Goal: Transaction & Acquisition: Purchase product/service

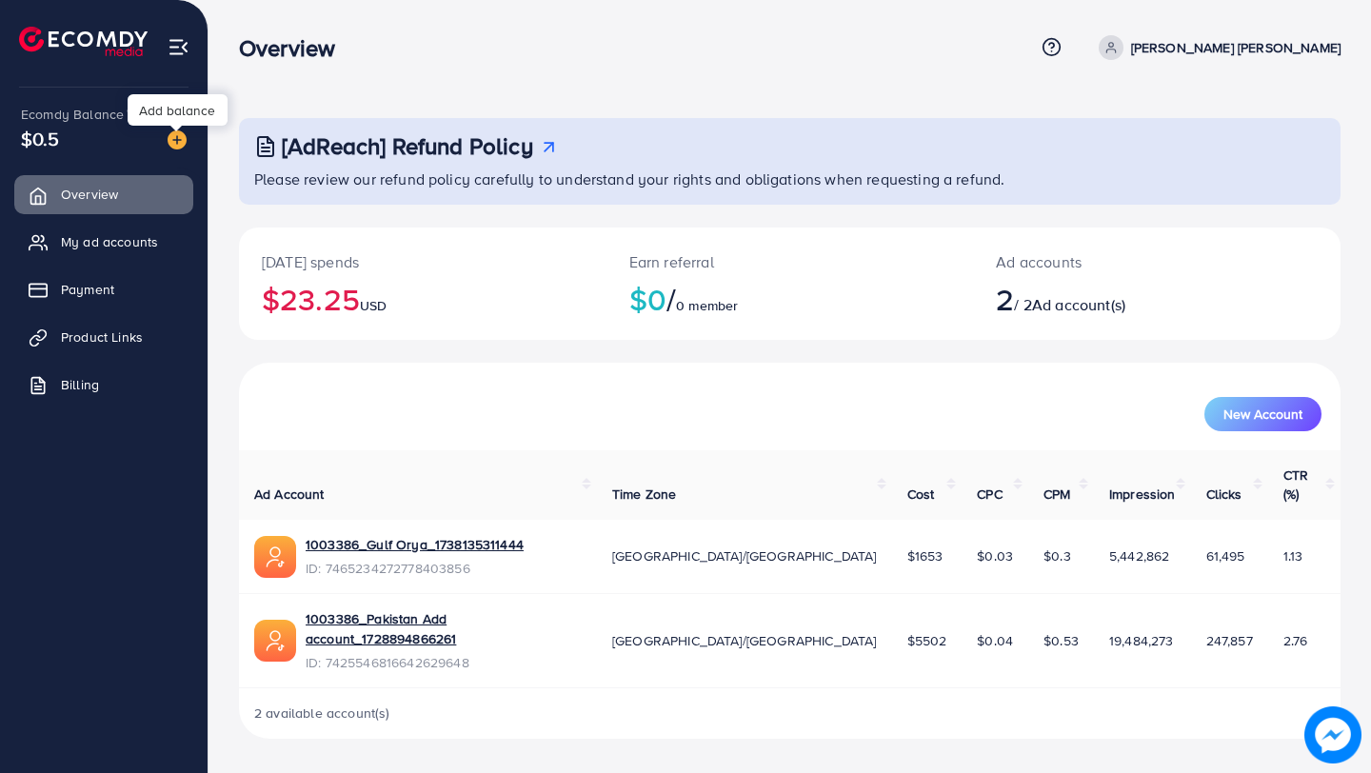
click at [179, 146] on img at bounding box center [177, 139] width 19 height 19
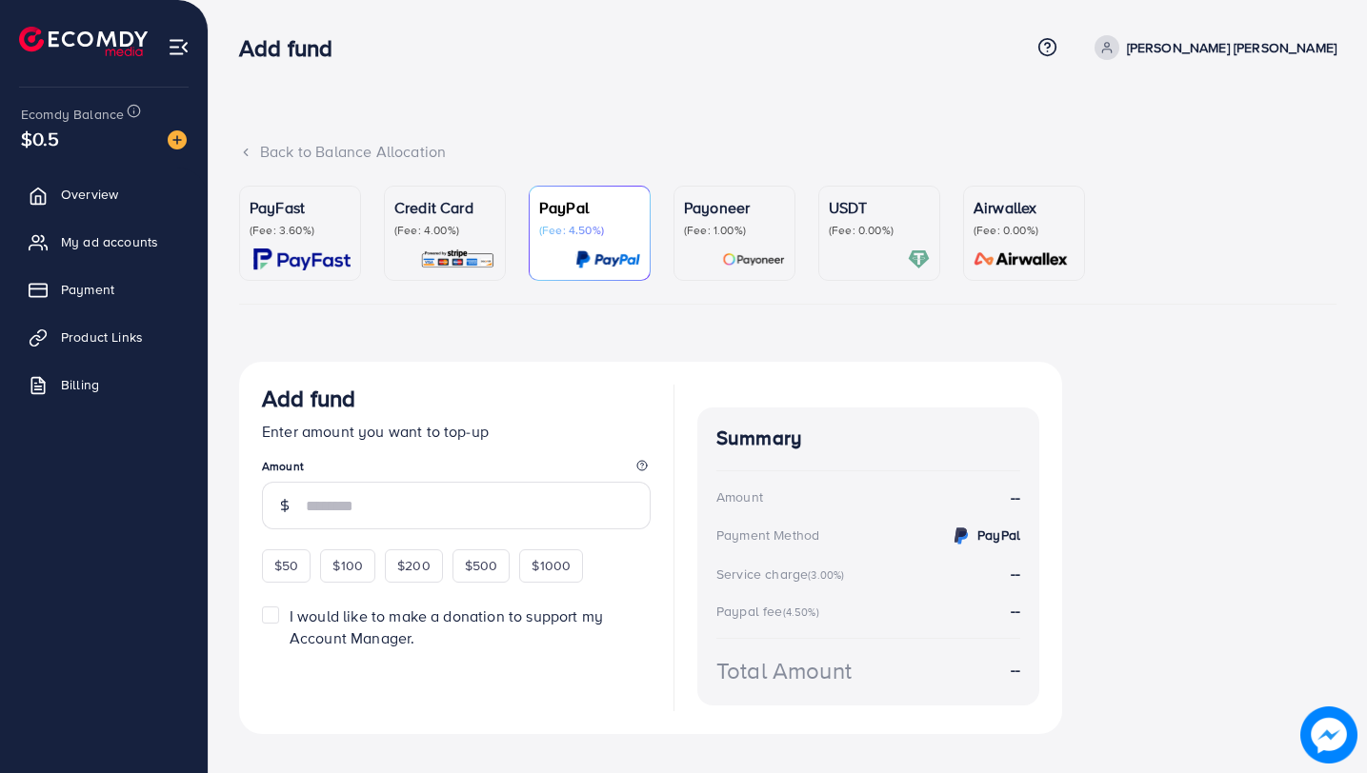
click at [456, 235] on p "(Fee: 4.00%)" at bounding box center [444, 230] width 101 height 15
click at [0, 0] on div "Guaranteed SAFE Checkout" at bounding box center [0, 0] width 0 height 0
click at [0, 0] on div "Add credit card" at bounding box center [0, 0] width 0 height 0
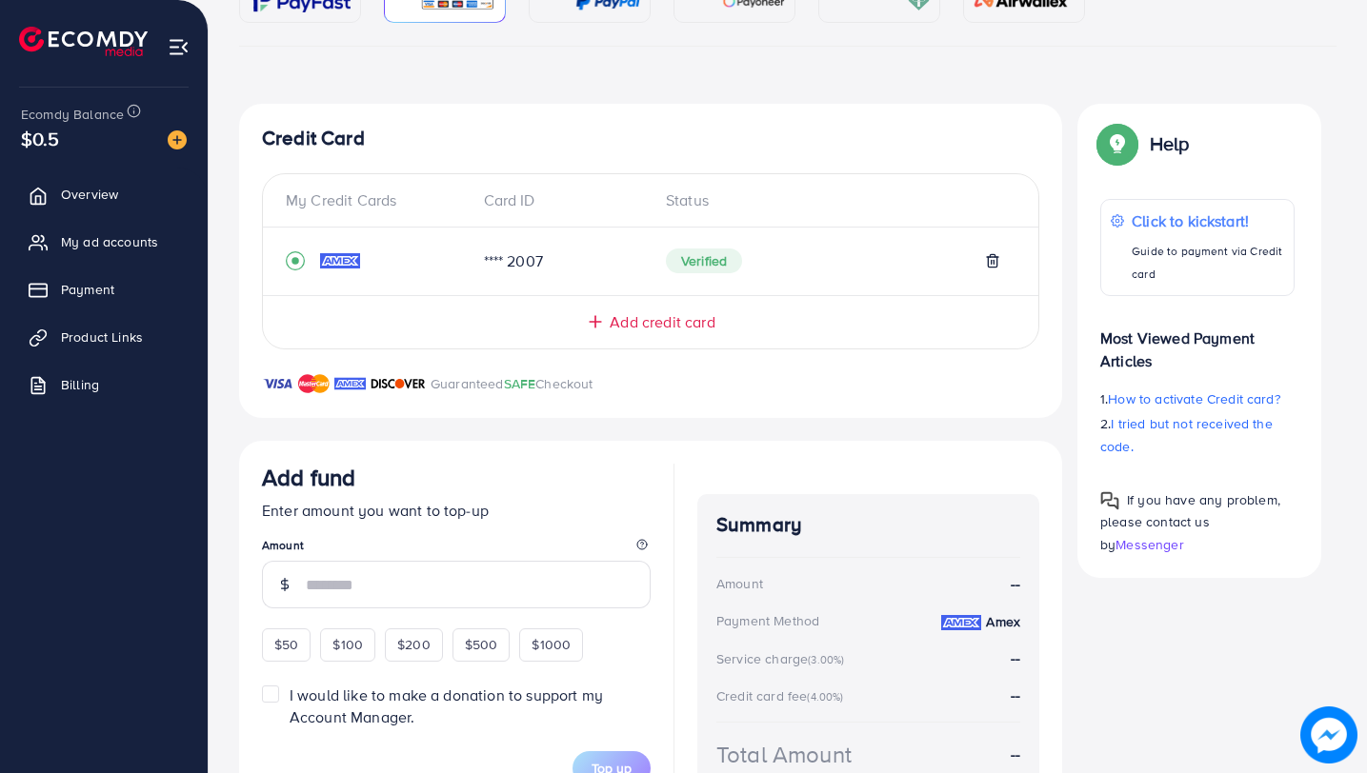
scroll to position [280, 0]
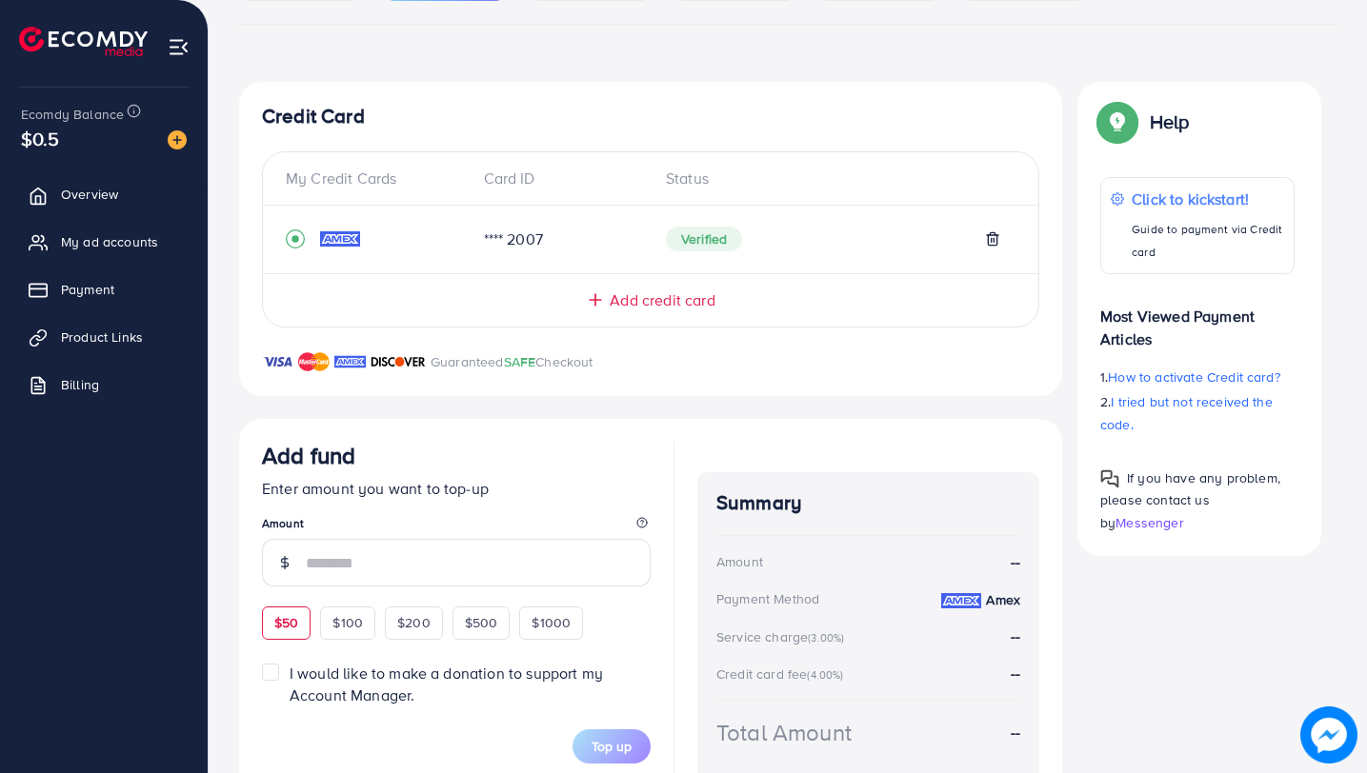
click at [286, 634] on div "$50" at bounding box center [286, 623] width 49 height 32
type input "**"
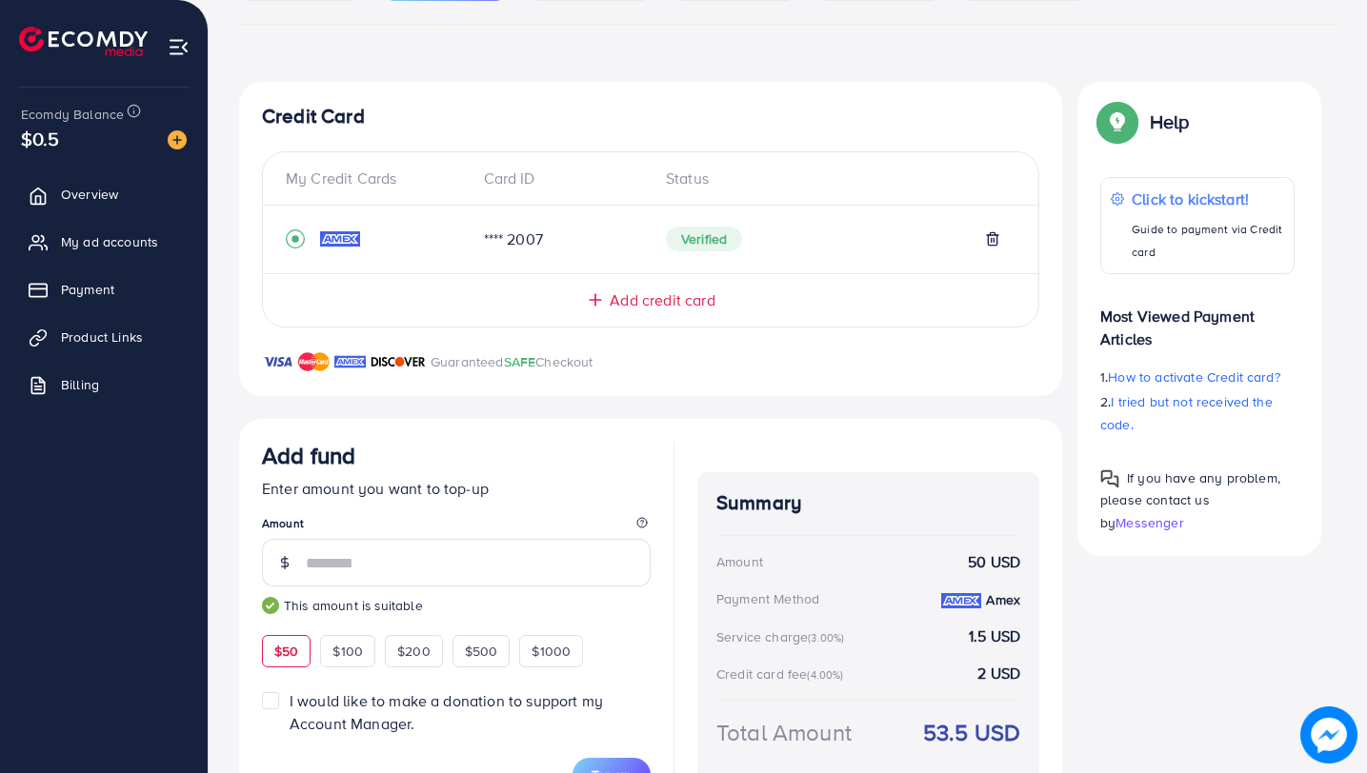
scroll to position [374, 0]
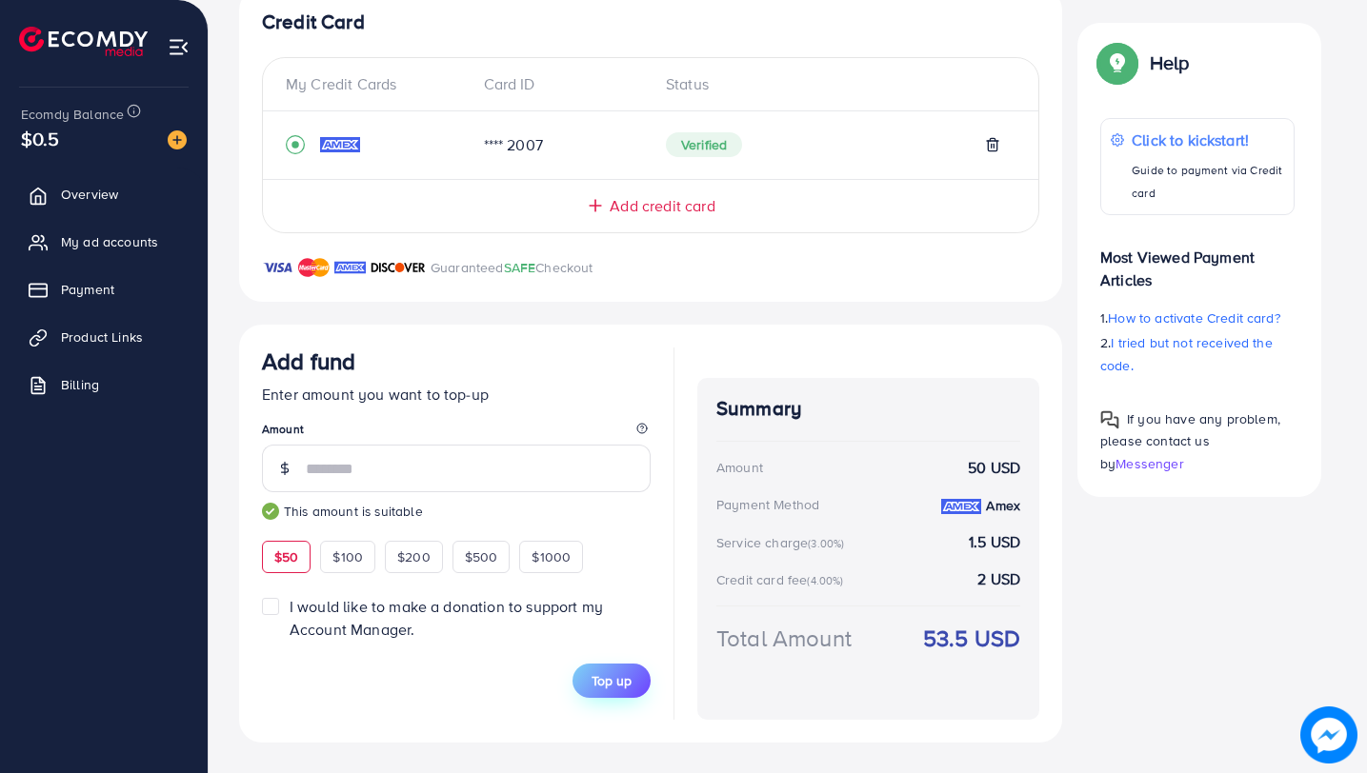
click at [630, 689] on span "Top up" at bounding box center [611, 680] width 40 height 19
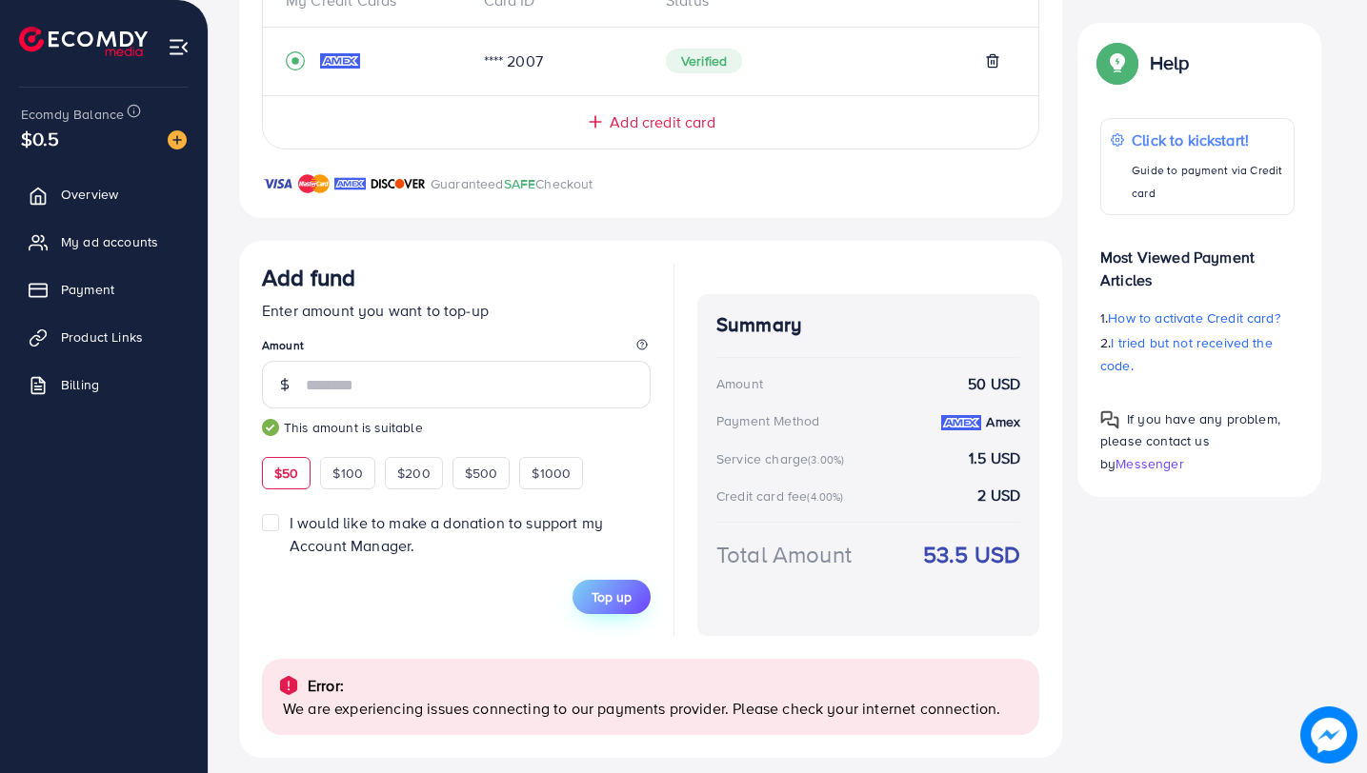
scroll to position [473, 0]
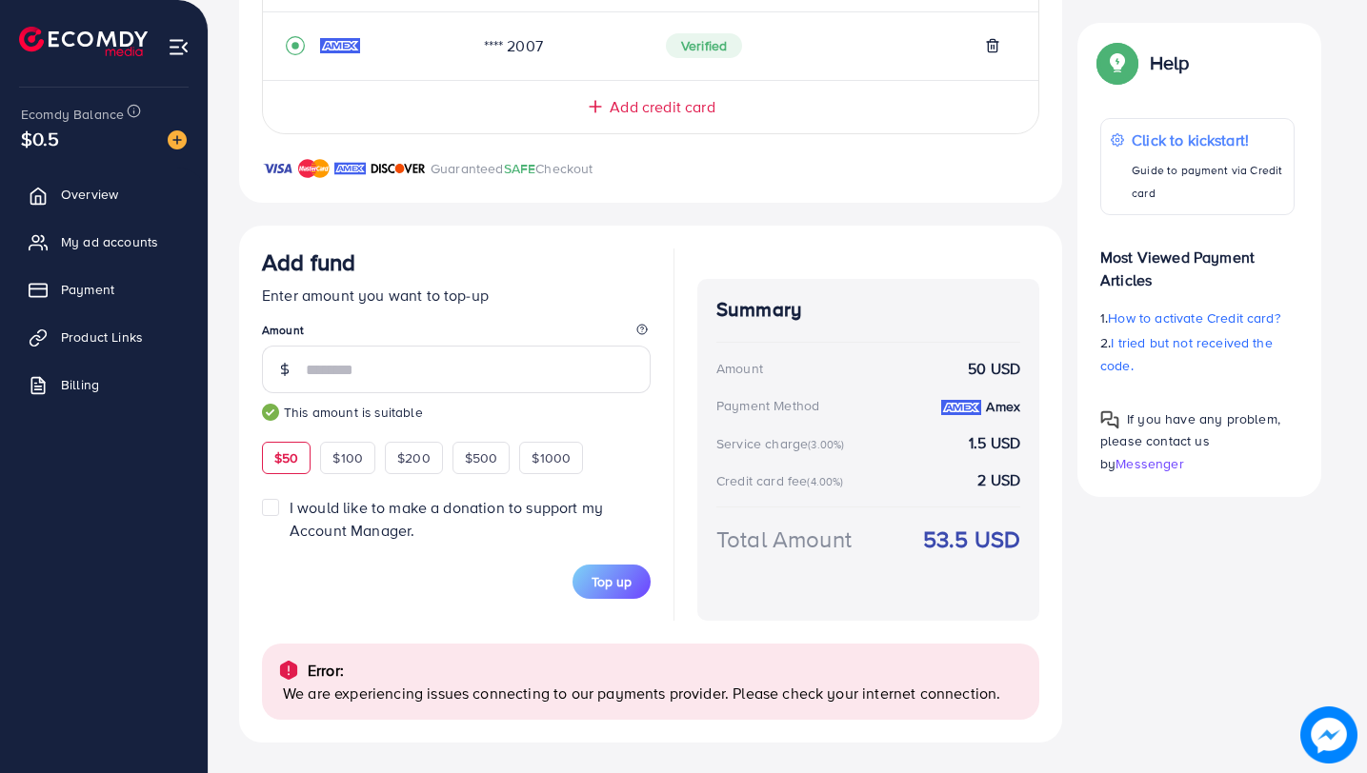
click at [1137, 656] on div "Credit Card My Credit Cards Card ID Status **** 2007 Verified Add credit card G…" at bounding box center [787, 316] width 1097 height 854
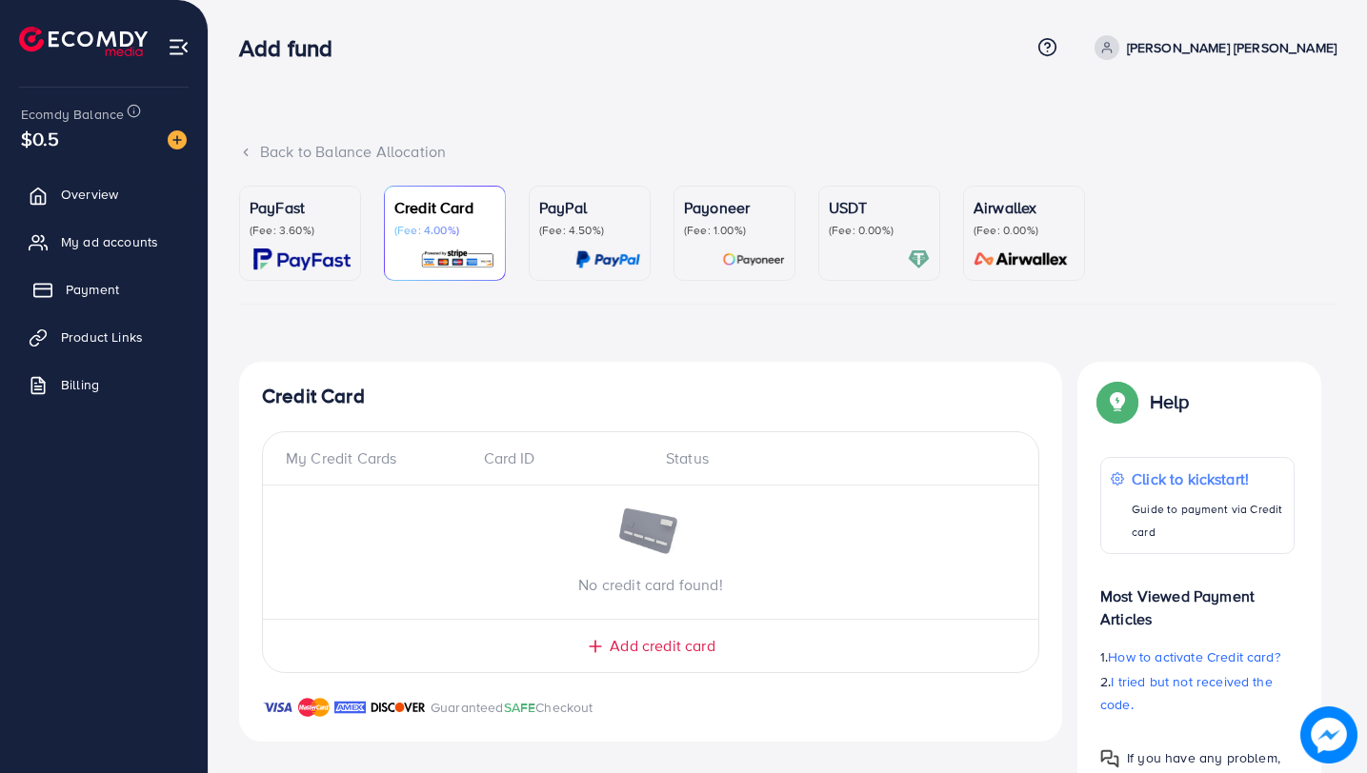
click at [142, 289] on link "Payment" at bounding box center [103, 289] width 179 height 38
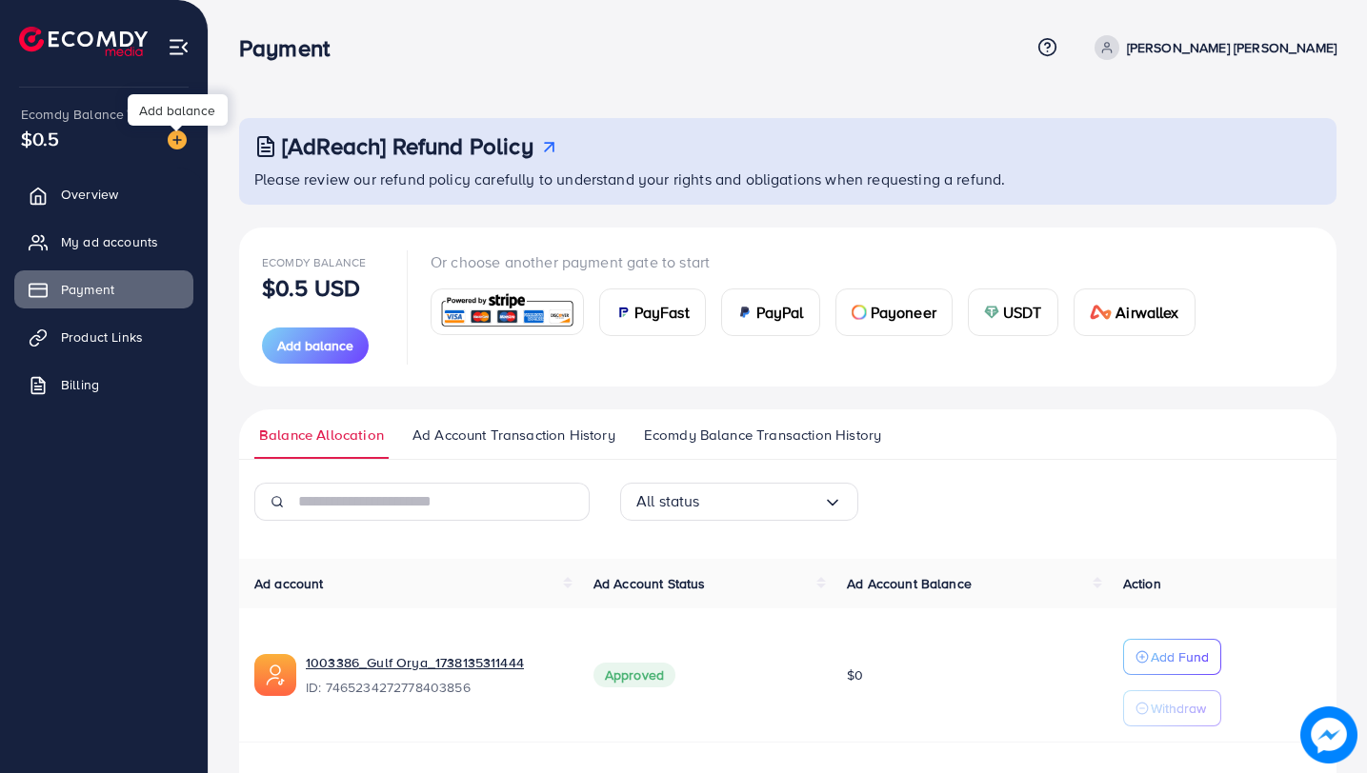
click at [176, 138] on img at bounding box center [177, 139] width 19 height 19
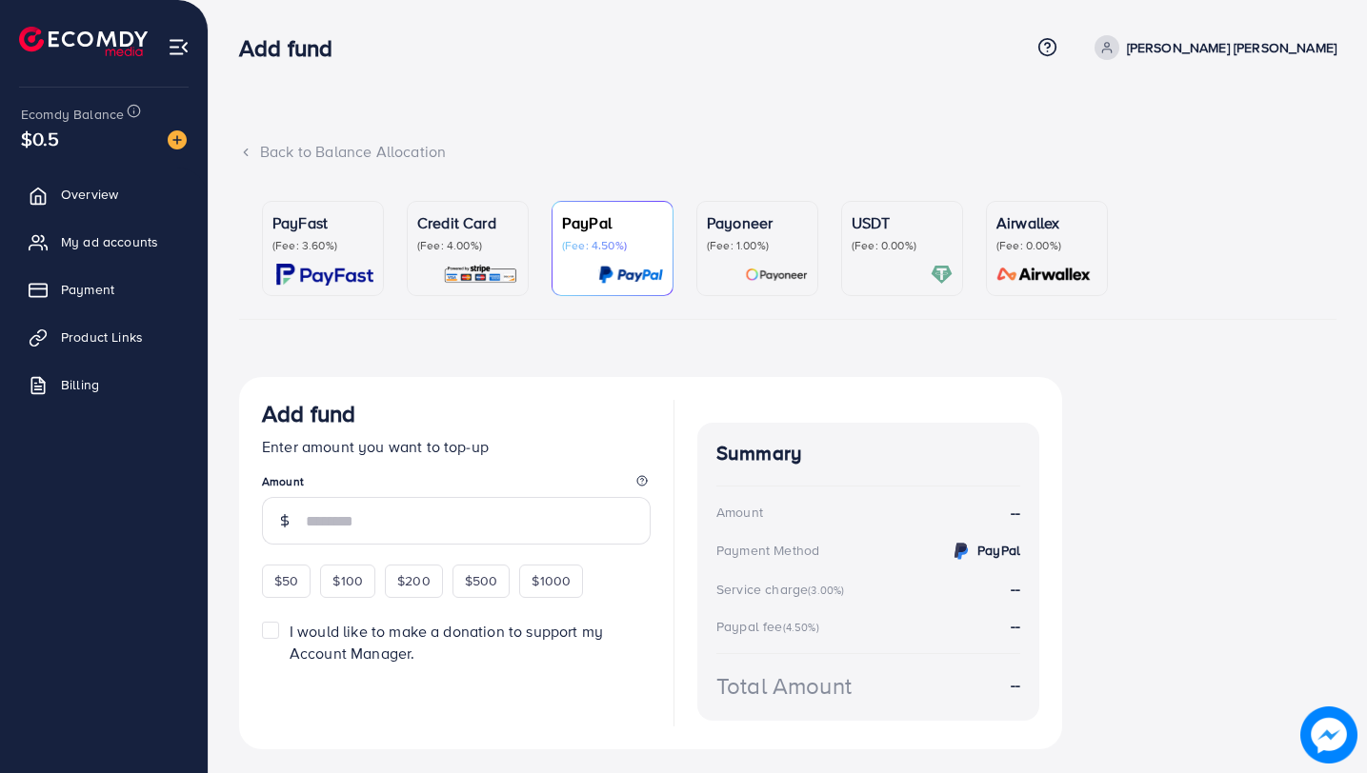
click at [461, 231] on p "Credit Card" at bounding box center [467, 222] width 101 height 23
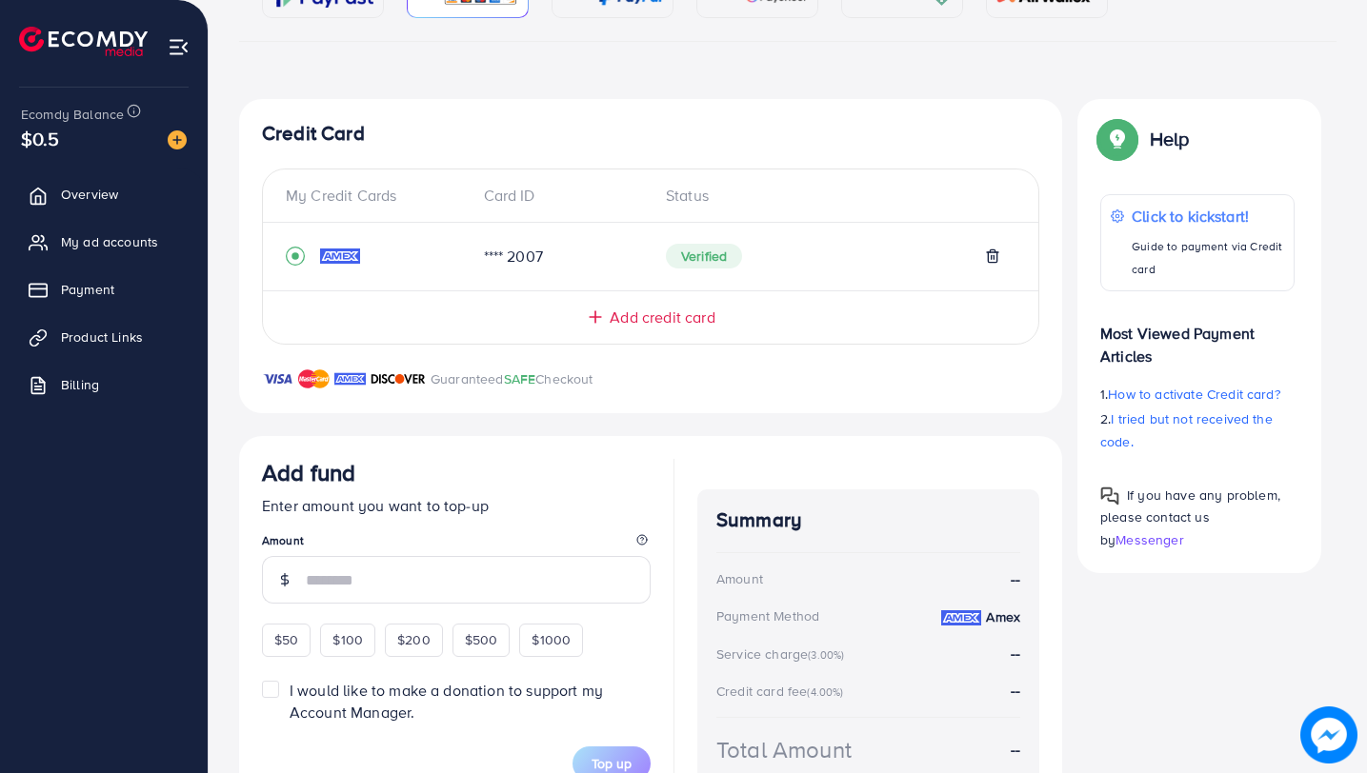
scroll to position [285, 0]
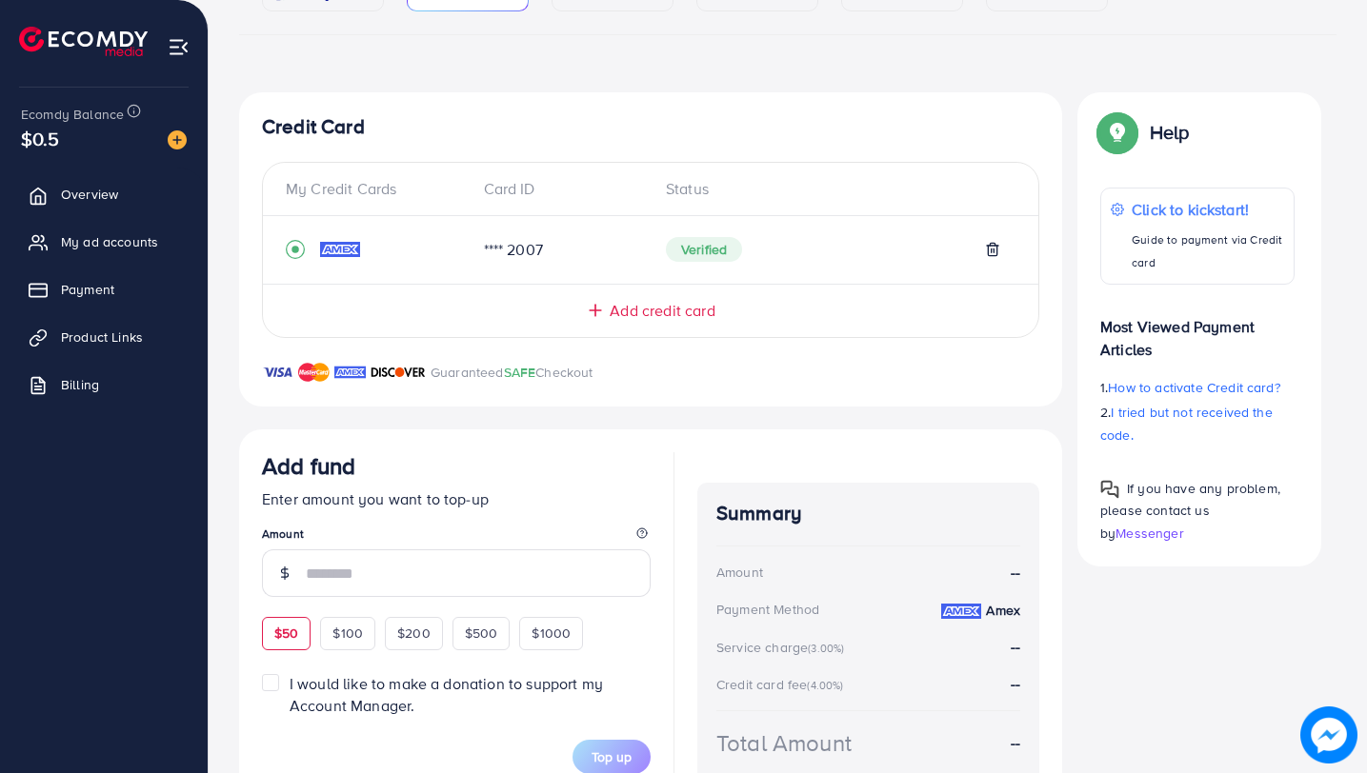
click at [263, 644] on div "$50" at bounding box center [286, 633] width 49 height 32
type input "**"
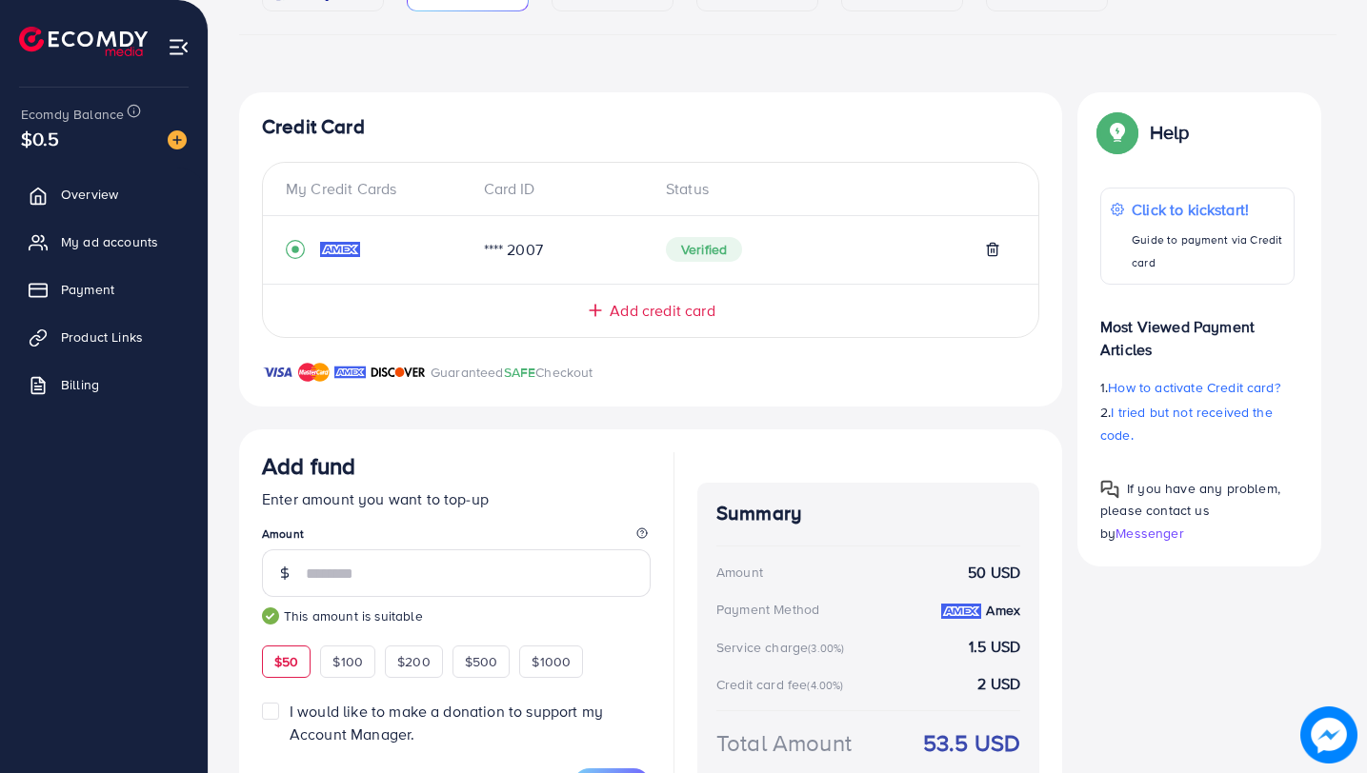
scroll to position [390, 0]
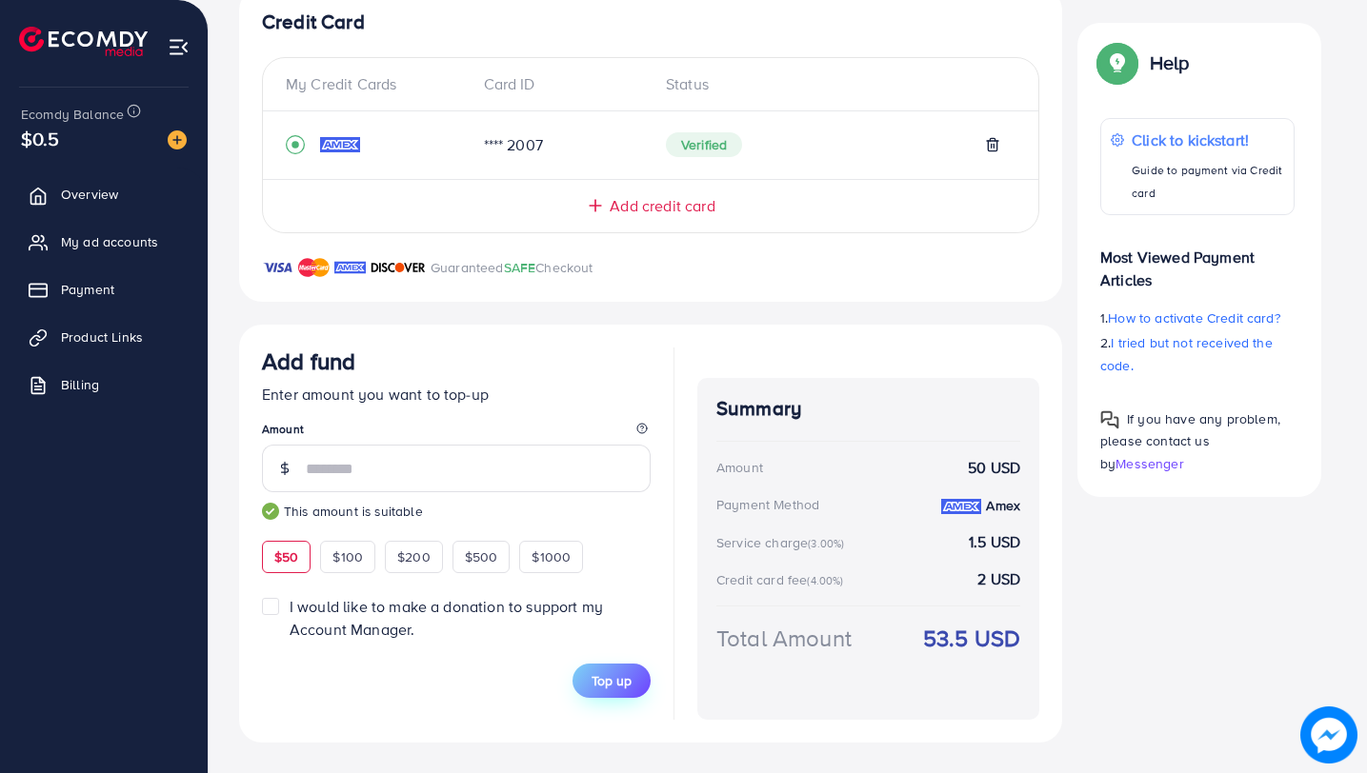
click at [625, 685] on span "Top up" at bounding box center [611, 680] width 40 height 19
click at [436, 396] on p "Enter amount you want to top-up" at bounding box center [456, 394] width 389 height 23
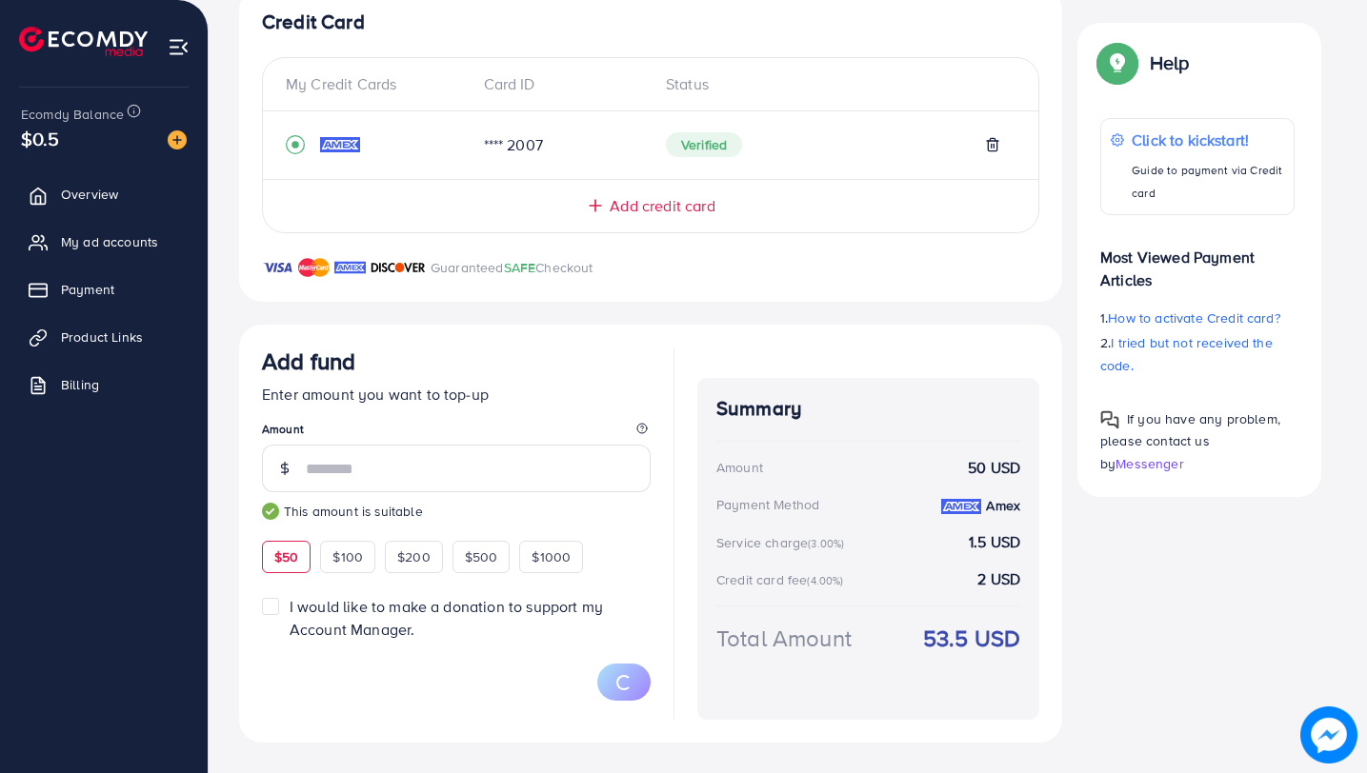
click at [314, 366] on h3 "Add fund" at bounding box center [308, 362] width 93 height 28
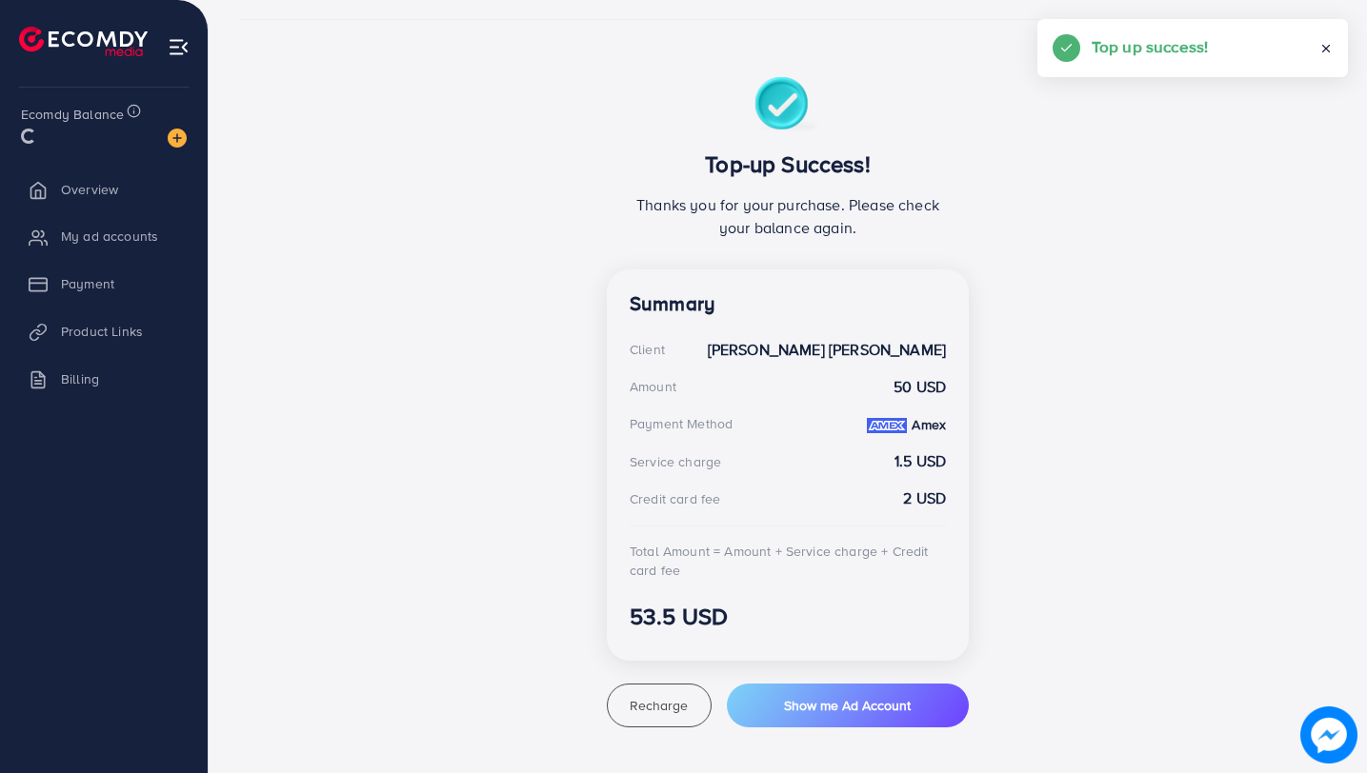
scroll to position [300, 0]
click at [102, 280] on span "Payment" at bounding box center [92, 289] width 53 height 19
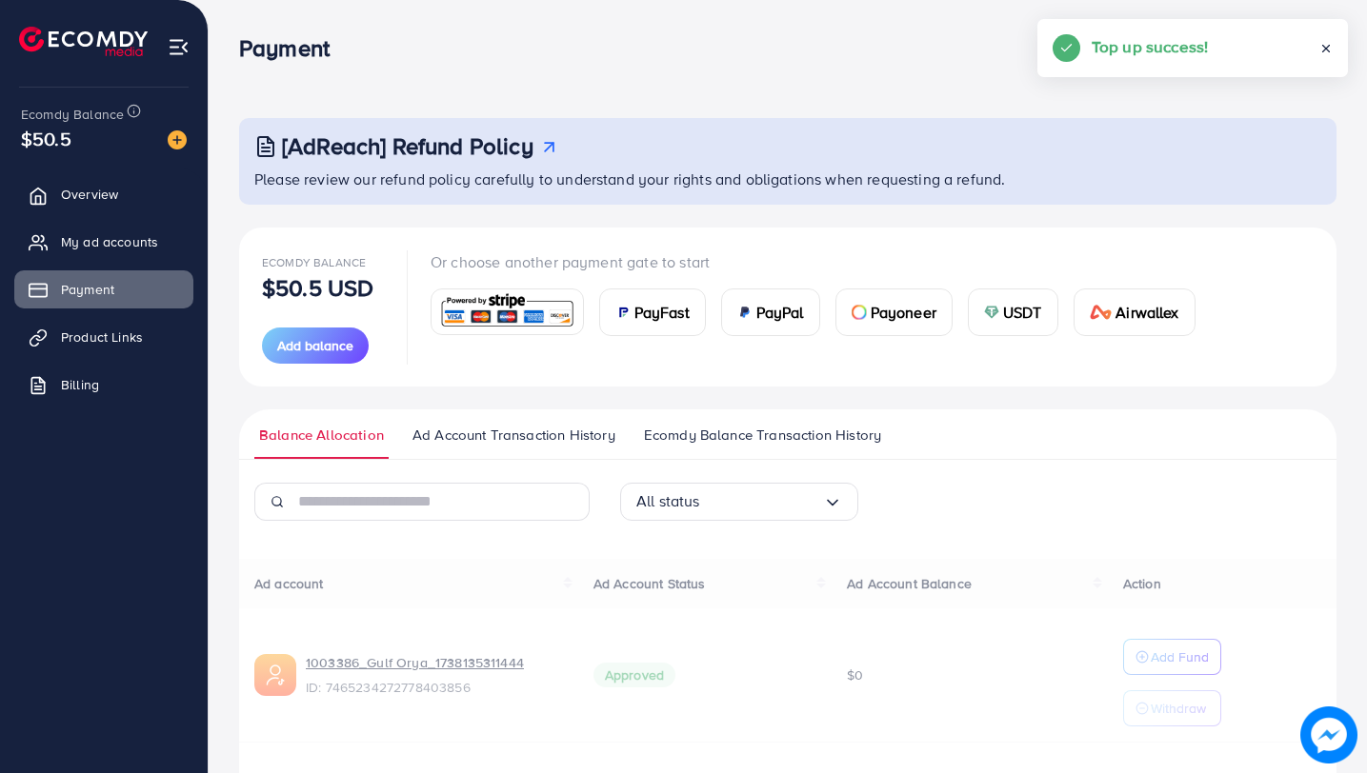
scroll to position [184, 0]
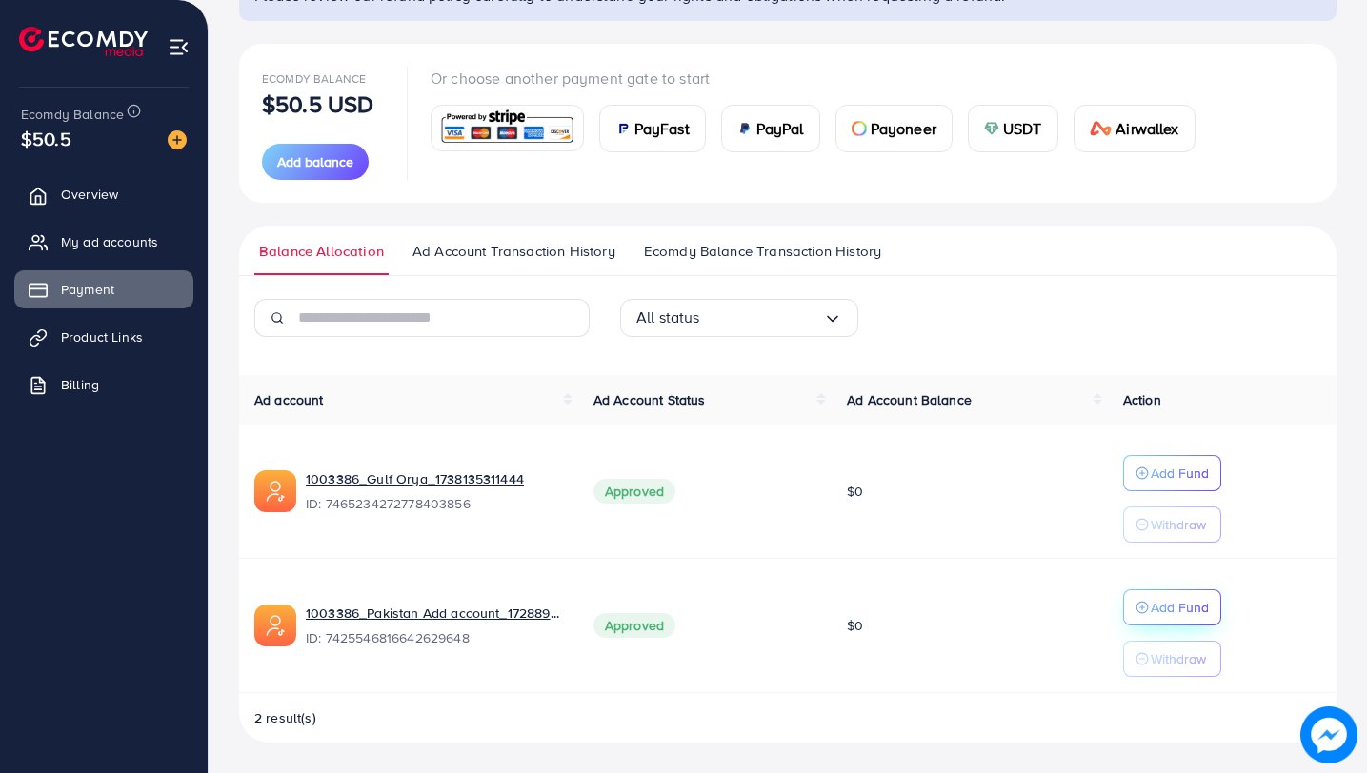
click at [1158, 598] on p "Add Fund" at bounding box center [1179, 607] width 58 height 23
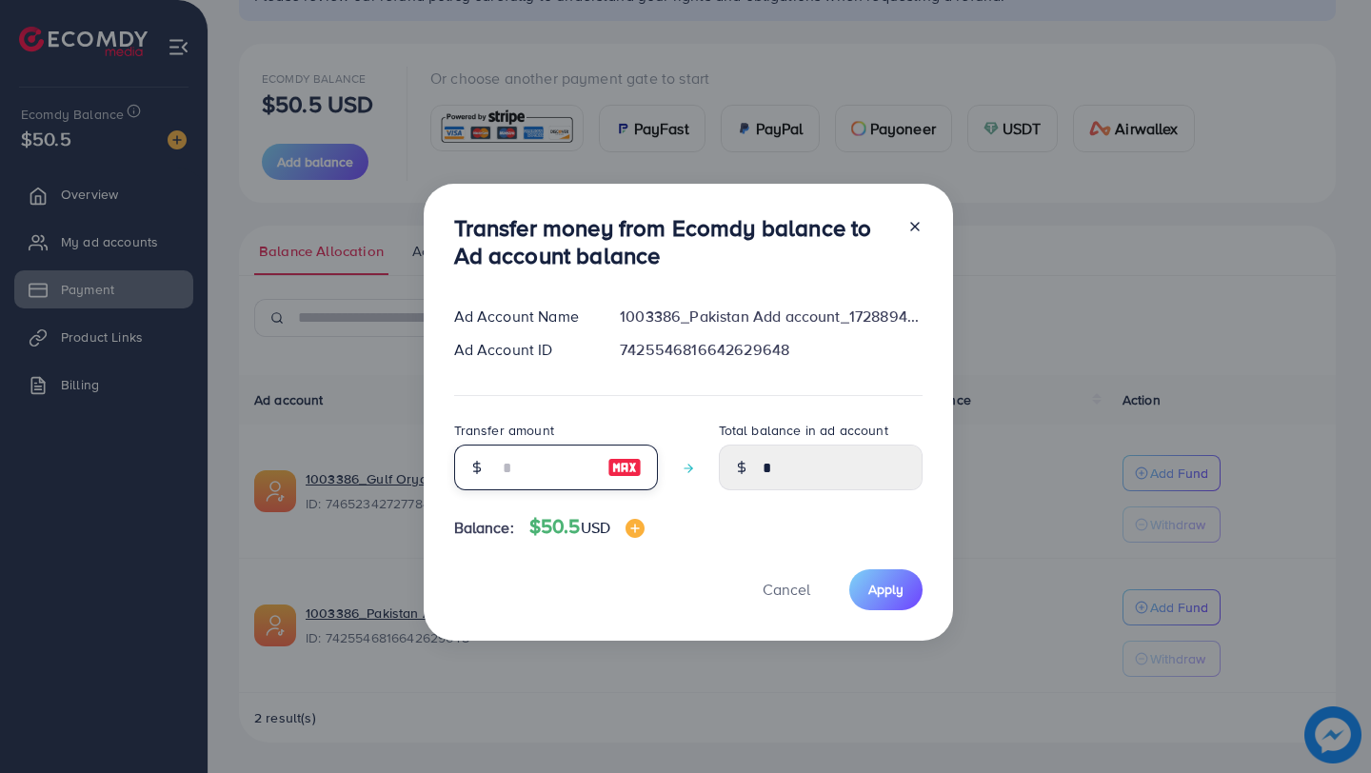
click at [548, 457] on input "number" at bounding box center [545, 468] width 95 height 46
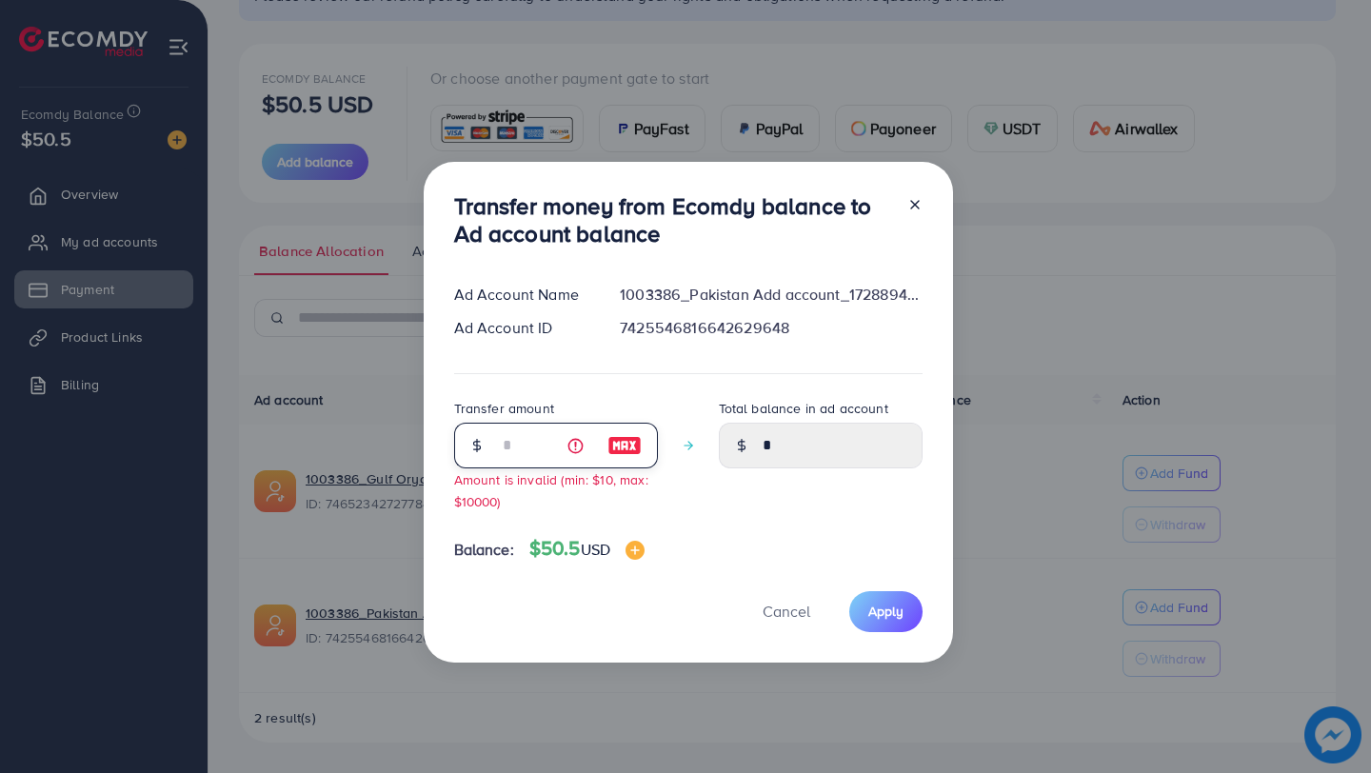
type input "**"
type input "*****"
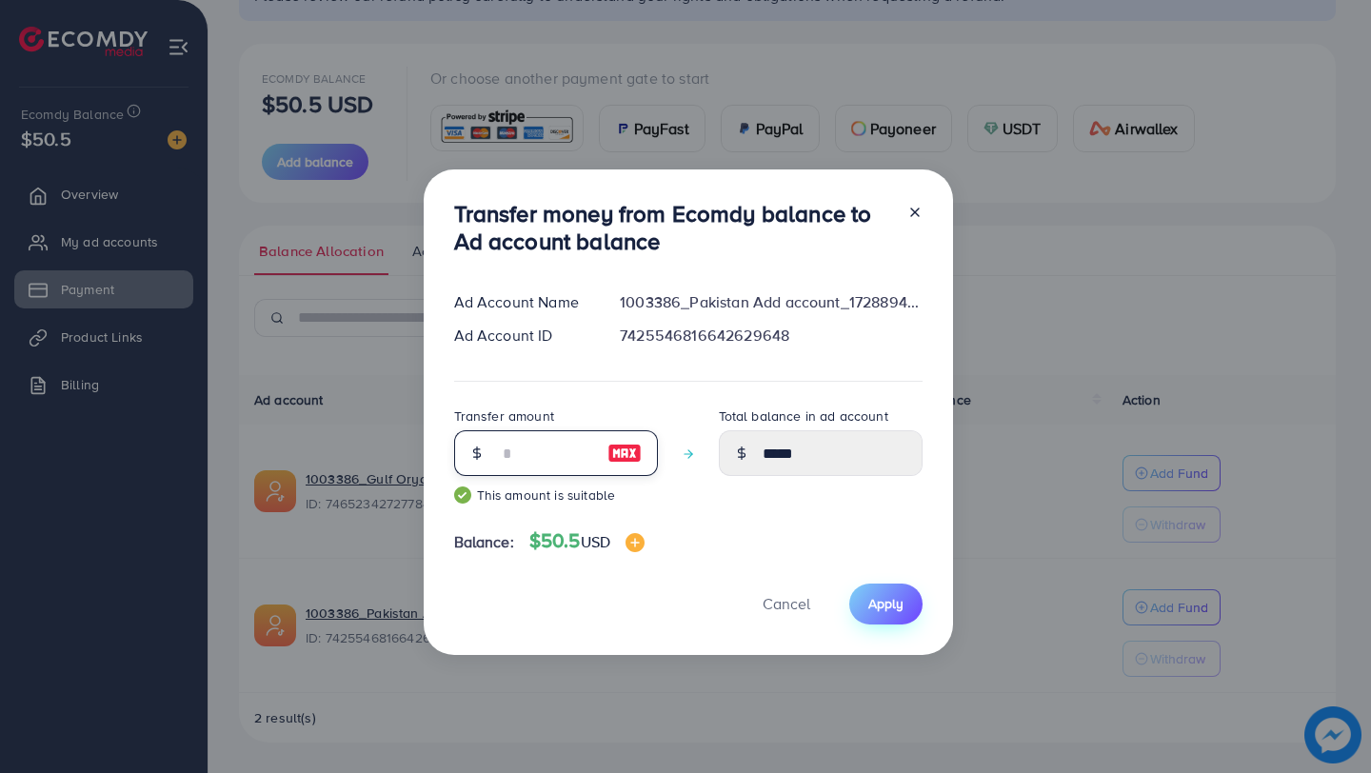
type input "**"
click at [852, 592] on button "Apply" at bounding box center [885, 604] width 73 height 41
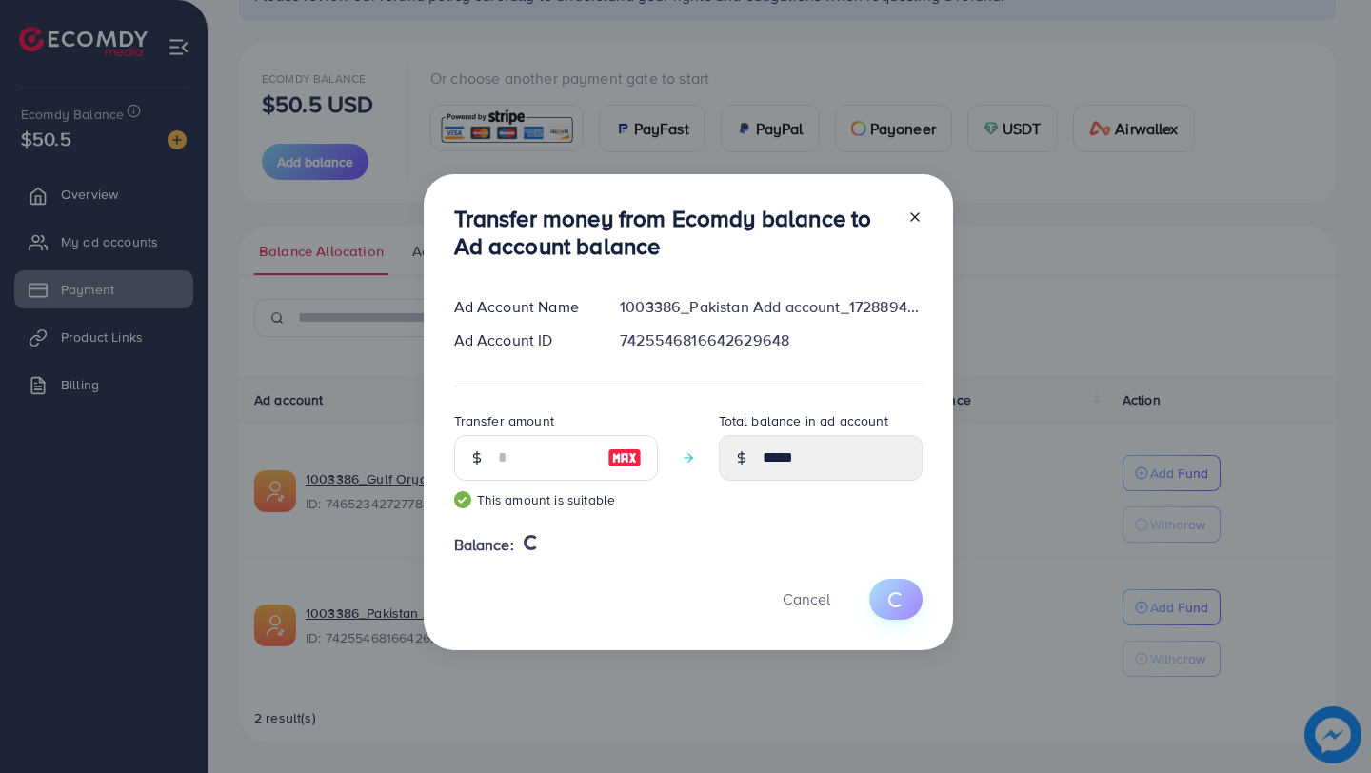
type input "*"
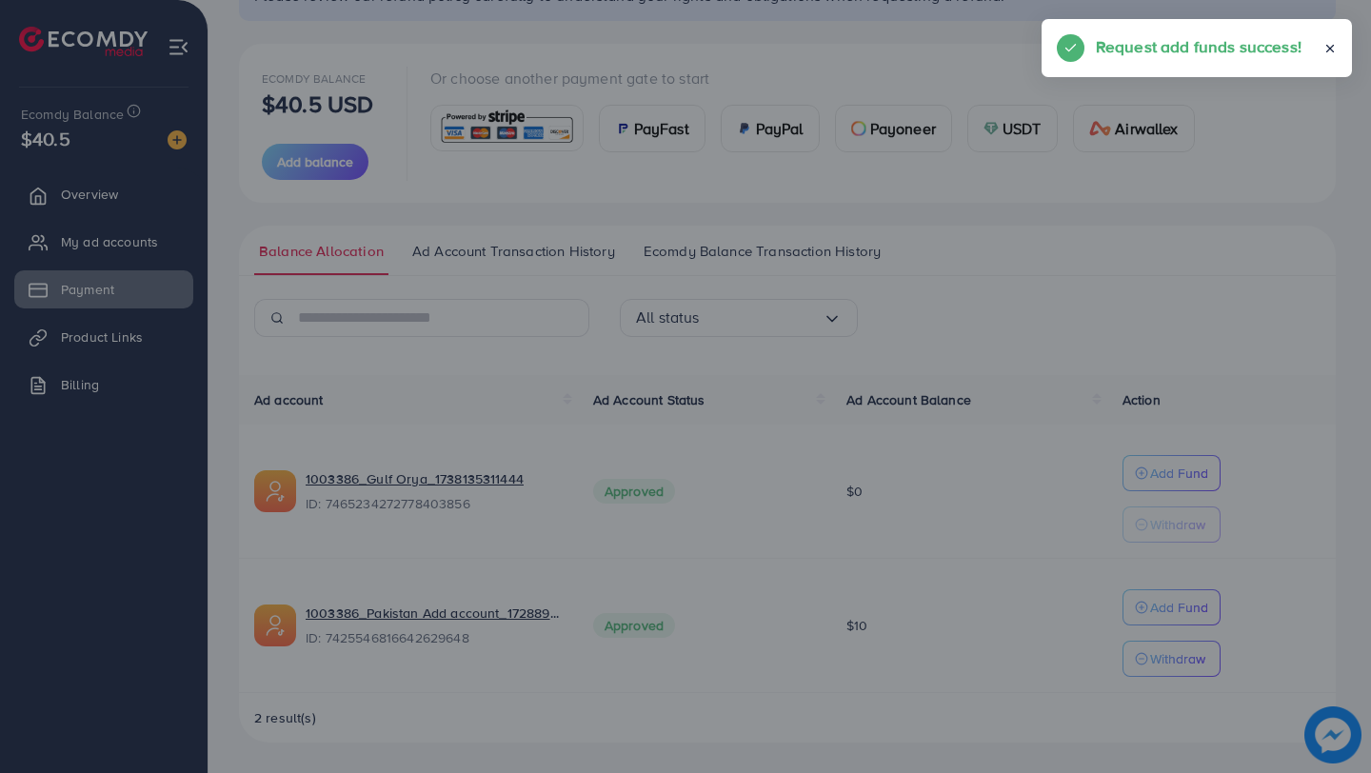
click at [883, 573] on button "Apply" at bounding box center [885, 552] width 73 height 41
